Goal: Find specific page/section: Find specific page/section

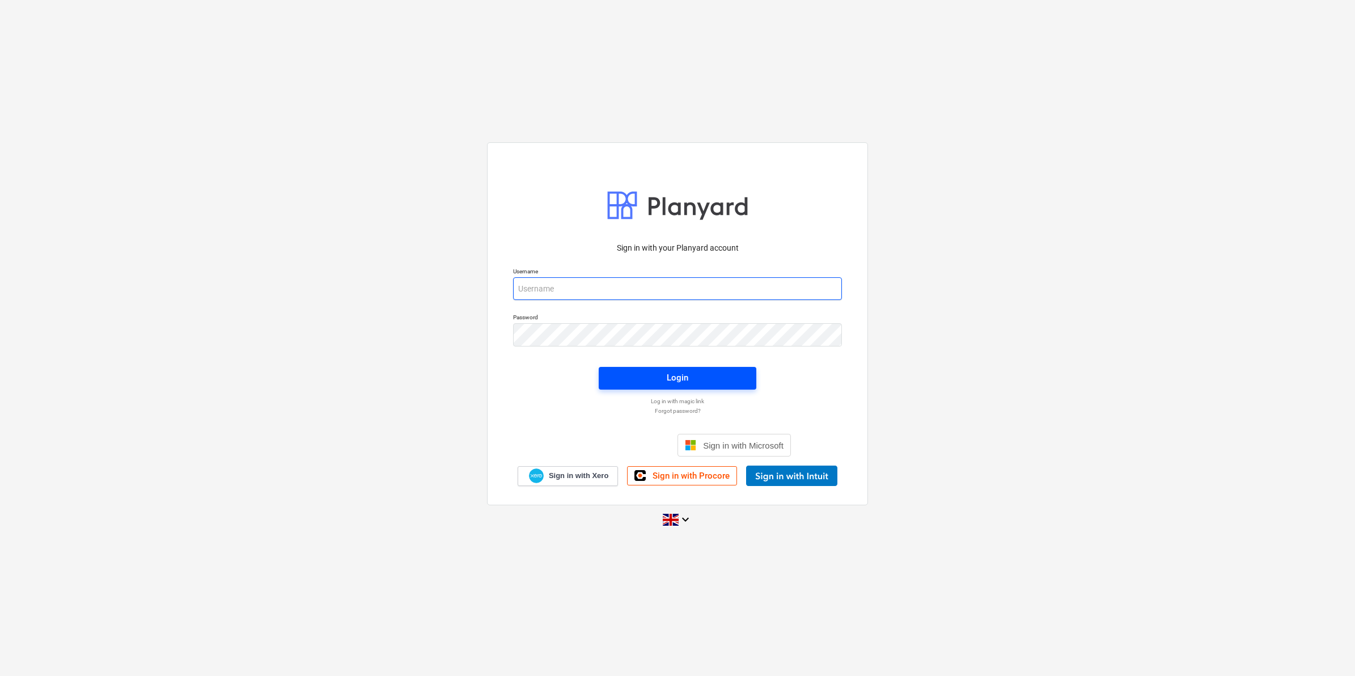
type input "[EMAIL_ADDRESS][DOMAIN_NAME]"
click at [678, 370] on div "Login" at bounding box center [678, 377] width 22 height 15
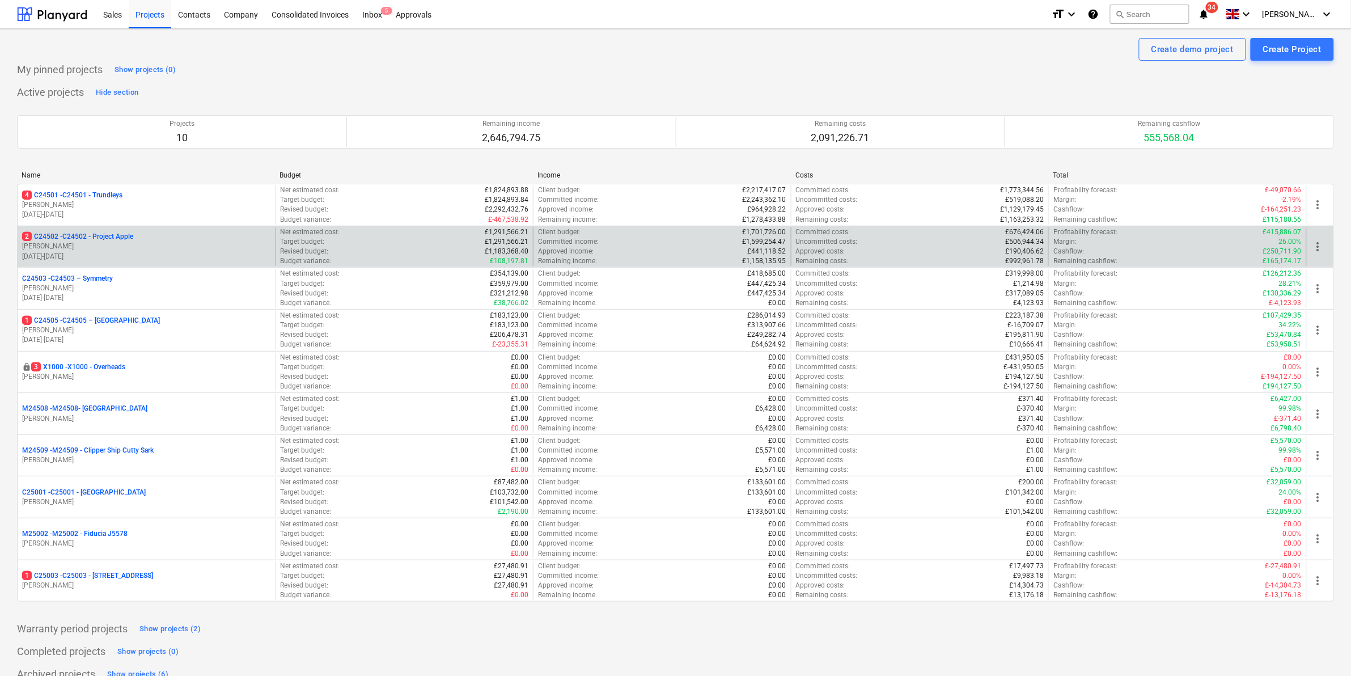
click at [58, 243] on p "[PERSON_NAME]" at bounding box center [146, 247] width 249 height 10
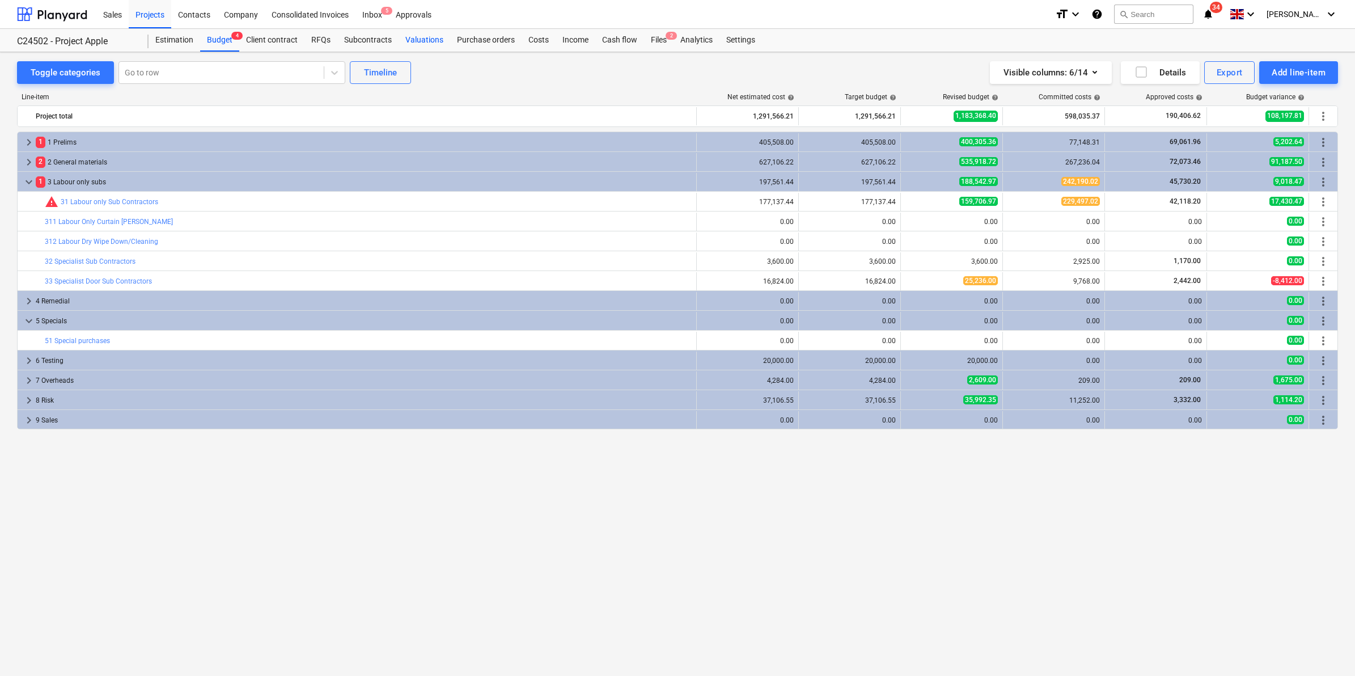
click at [421, 41] on div "Valuations" at bounding box center [425, 40] width 52 height 23
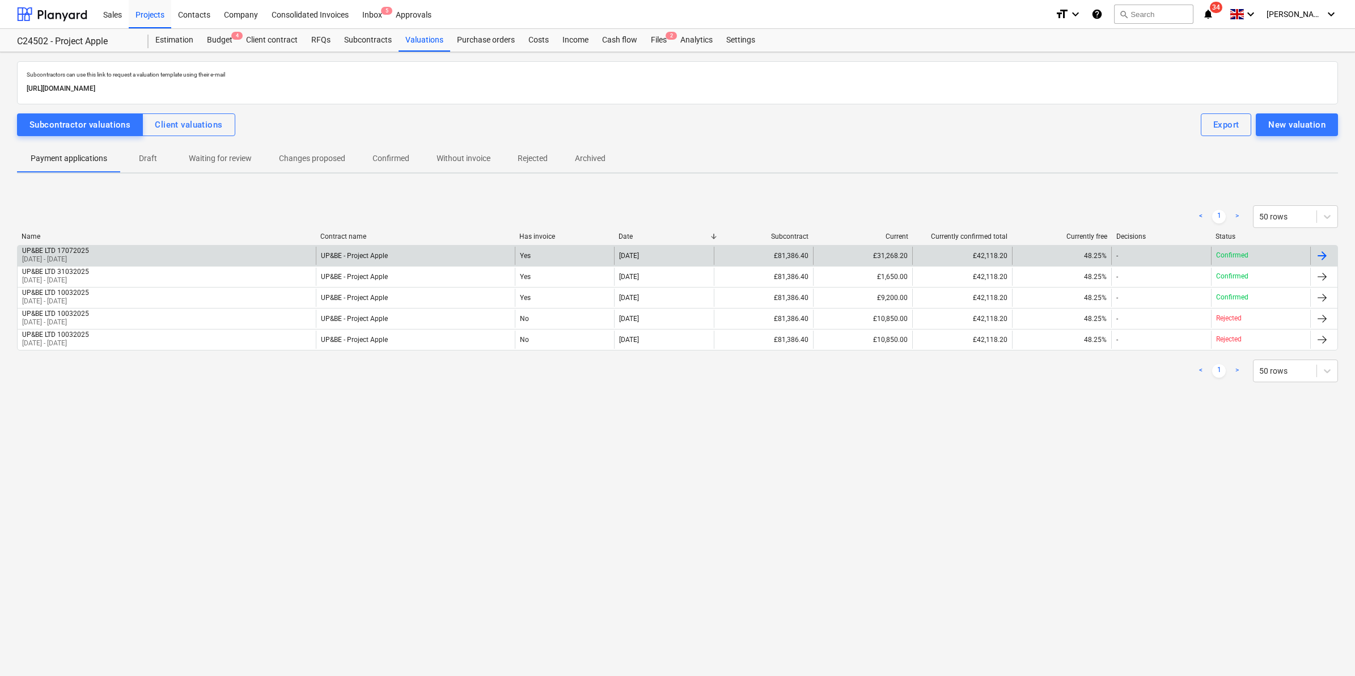
click at [417, 251] on div "UP&BE - Project Apple" at bounding box center [415, 256] width 199 height 18
